Goal: Task Accomplishment & Management: Manage account settings

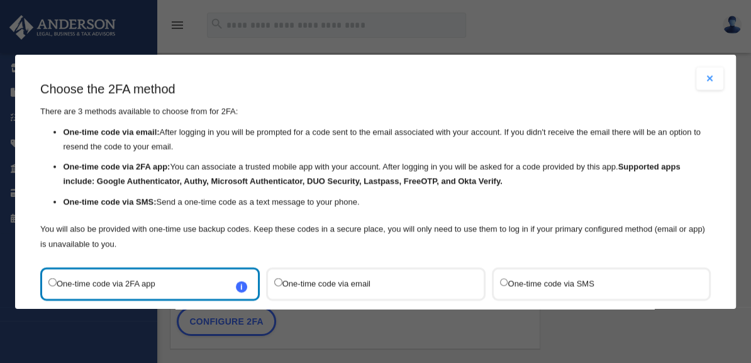
click at [712, 80] on button "Close modal" at bounding box center [709, 78] width 28 height 23
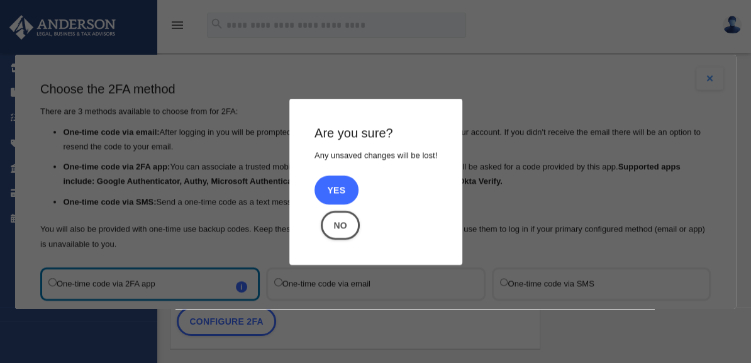
click at [333, 192] on button "Yes" at bounding box center [336, 189] width 44 height 29
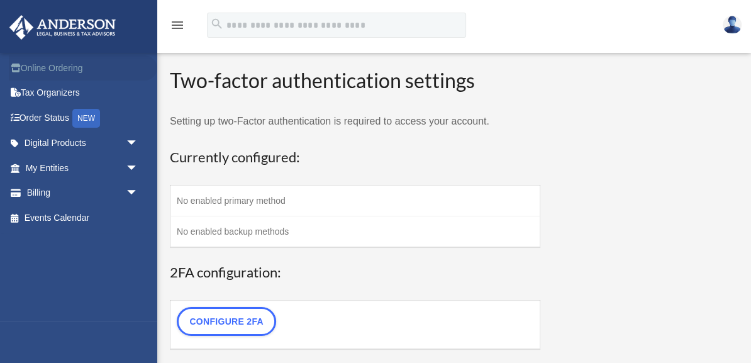
click at [65, 68] on link "Online Ordering" at bounding box center [83, 67] width 148 height 25
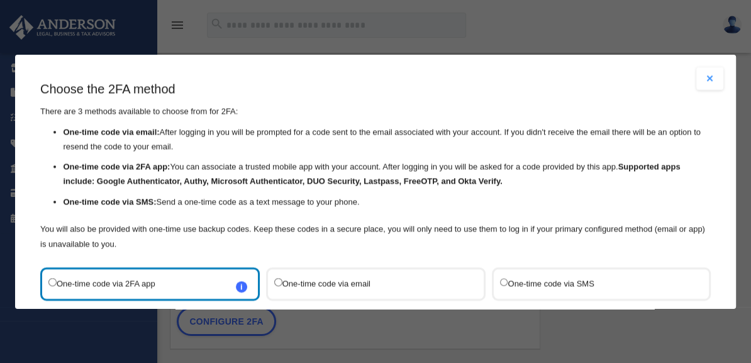
click at [705, 75] on button "Close modal" at bounding box center [709, 78] width 28 height 23
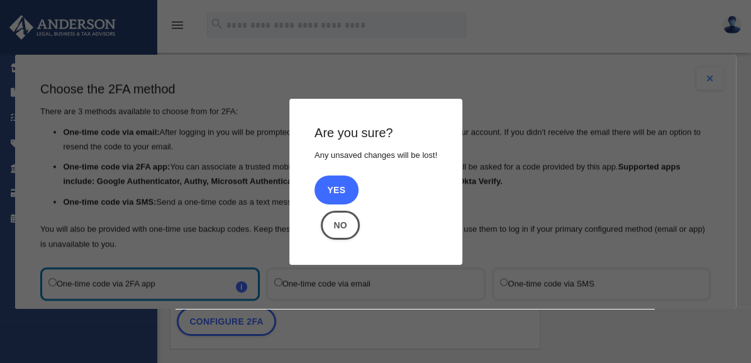
click at [343, 192] on button "Yes" at bounding box center [336, 189] width 44 height 29
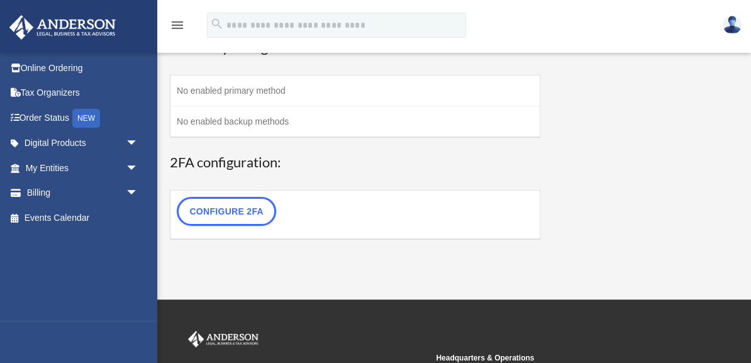
scroll to position [113, 0]
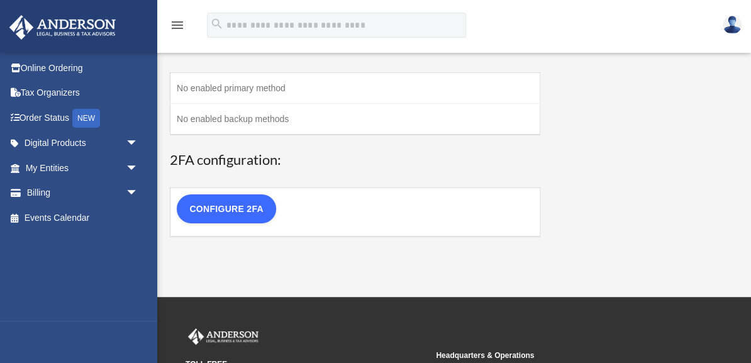
click at [254, 205] on link "Configure 2FA" at bounding box center [226, 208] width 99 height 29
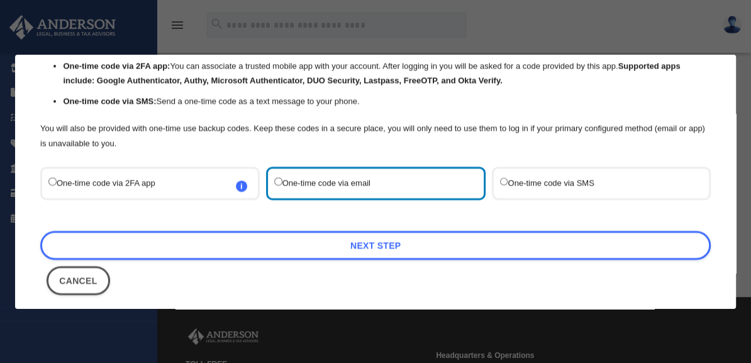
scroll to position [111, 0]
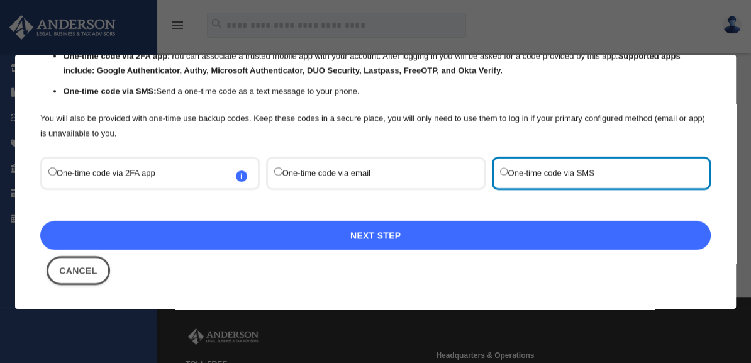
click at [416, 235] on link "Next Step" at bounding box center [375, 234] width 670 height 29
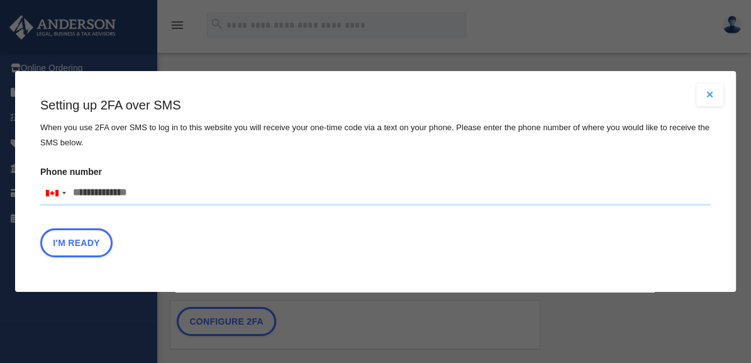
click at [203, 202] on input "Phone number [GEOGRAPHIC_DATA] +1 [GEOGRAPHIC_DATA] +44 [GEOGRAPHIC_DATA] (‫[GE…" at bounding box center [375, 192] width 670 height 25
type input "**********"
click at [87, 245] on button "I'm Ready" at bounding box center [76, 242] width 72 height 29
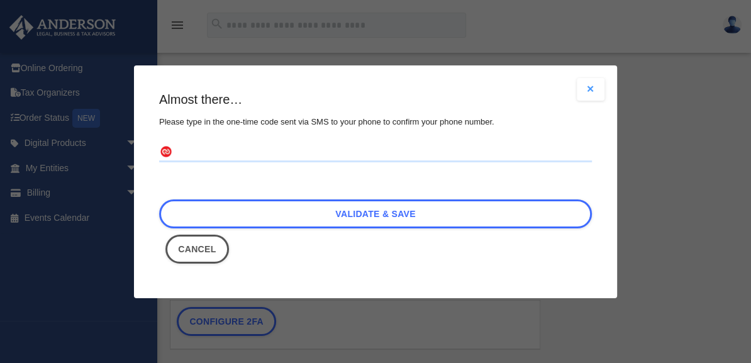
click at [178, 148] on input "text" at bounding box center [375, 152] width 433 height 20
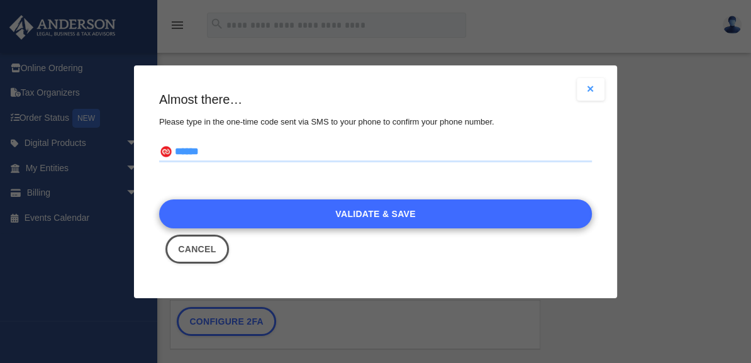
type input "******"
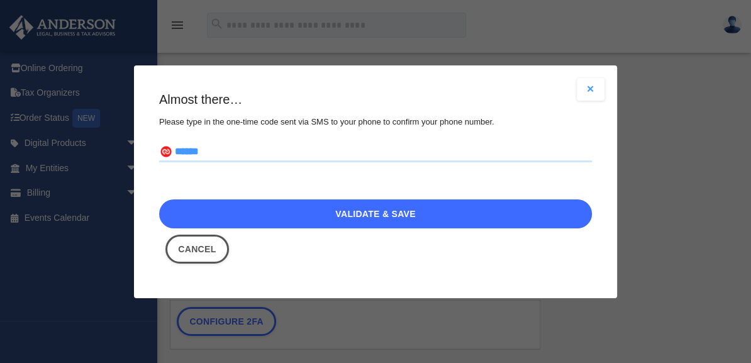
click at [259, 213] on link "Validate & Save" at bounding box center [375, 213] width 433 height 29
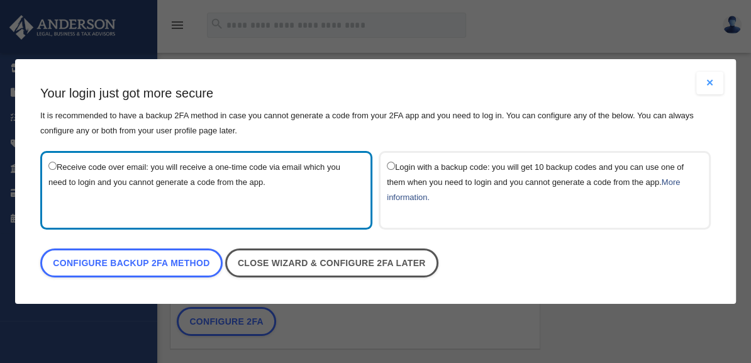
click at [710, 87] on button "Close modal" at bounding box center [709, 83] width 28 height 23
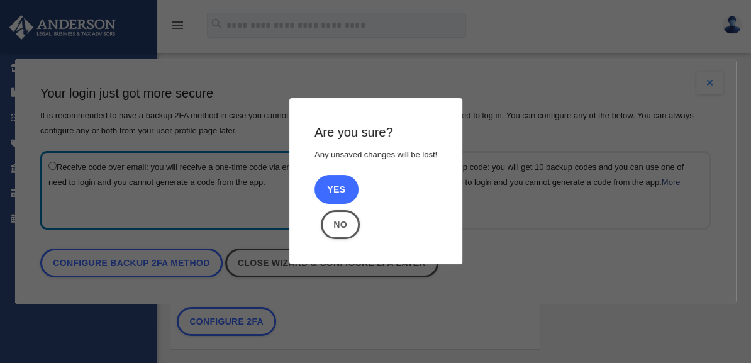
click at [331, 192] on button "Yes" at bounding box center [336, 189] width 44 height 29
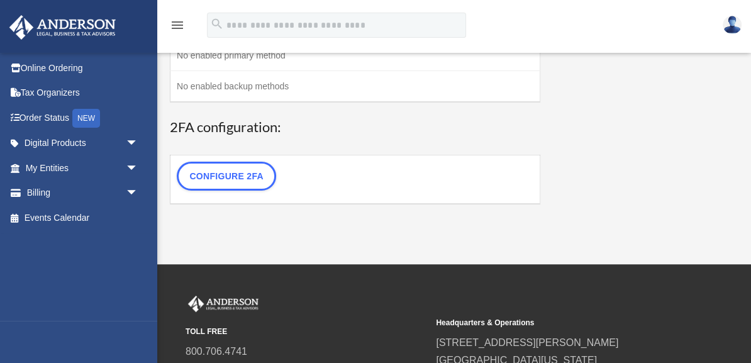
scroll to position [145, 0]
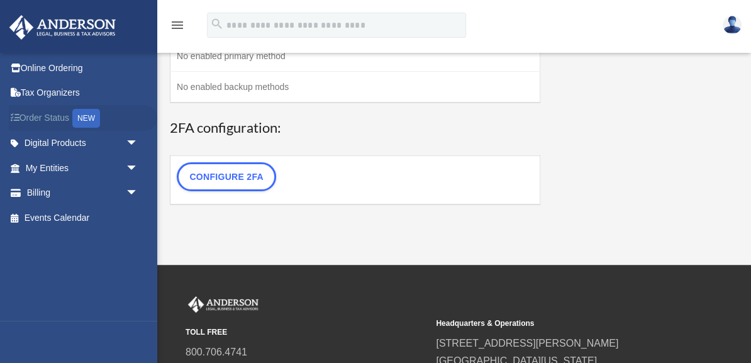
click at [53, 117] on link "Order Status NEW" at bounding box center [83, 118] width 148 height 26
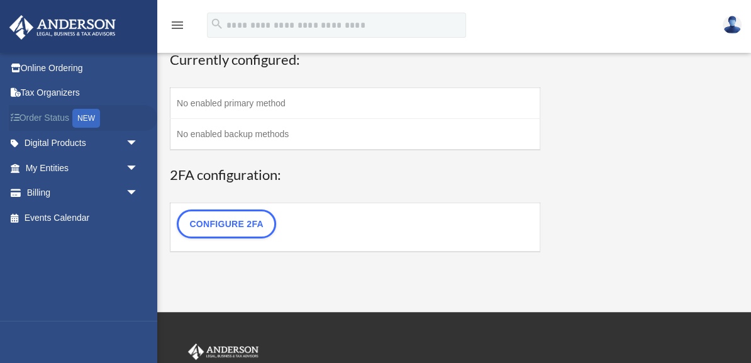
scroll to position [97, 0]
